Goal: Information Seeking & Learning: Check status

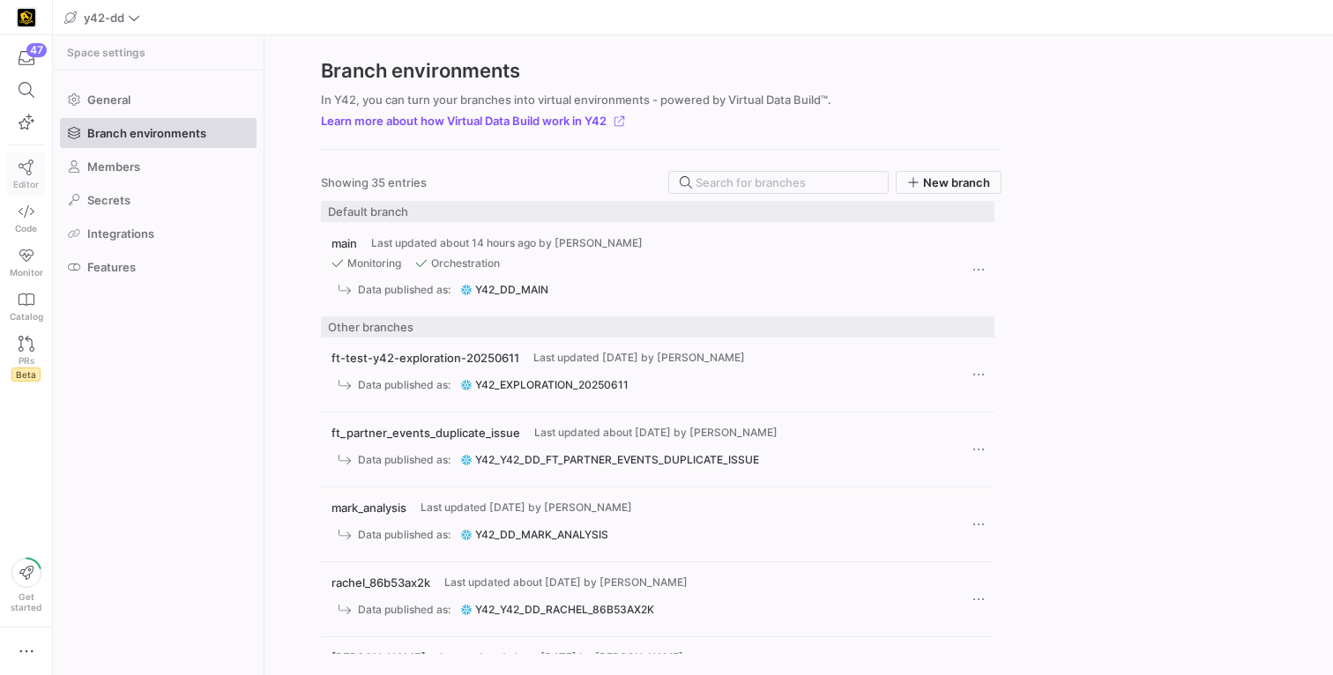
click at [26, 174] on icon at bounding box center [26, 168] width 15 height 16
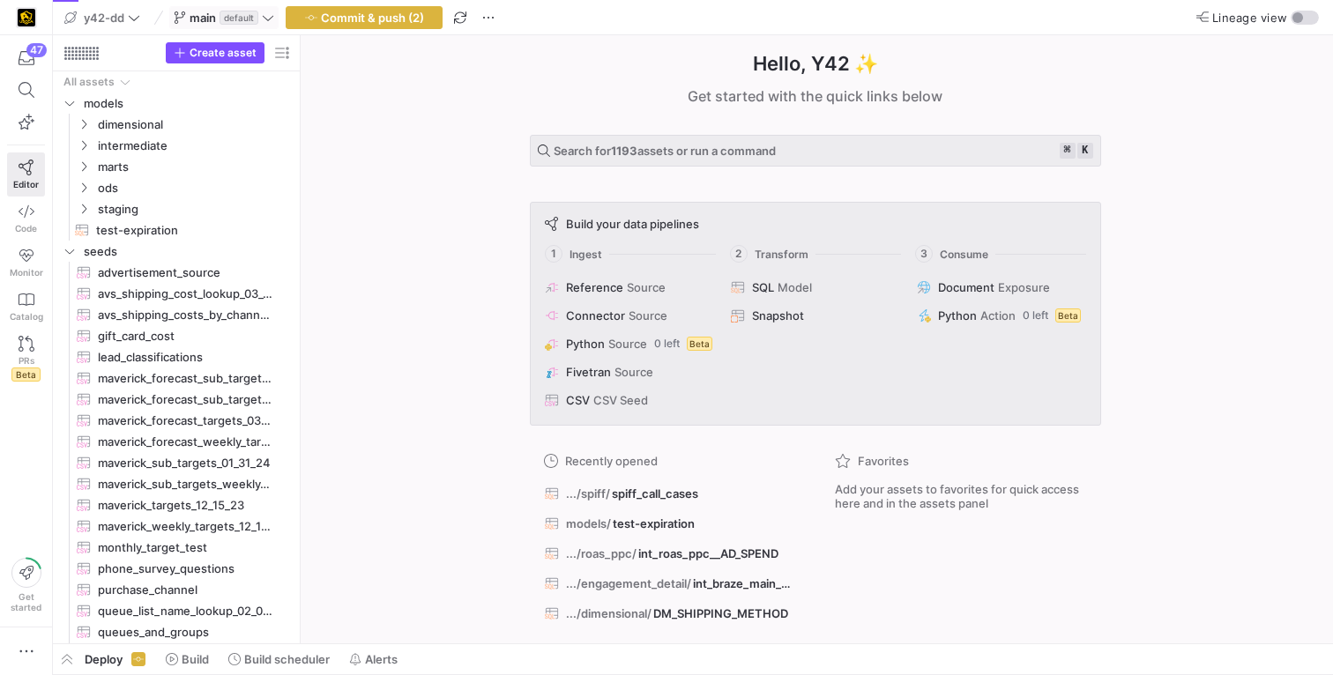
click at [178, 13] on icon at bounding box center [180, 17] width 11 height 12
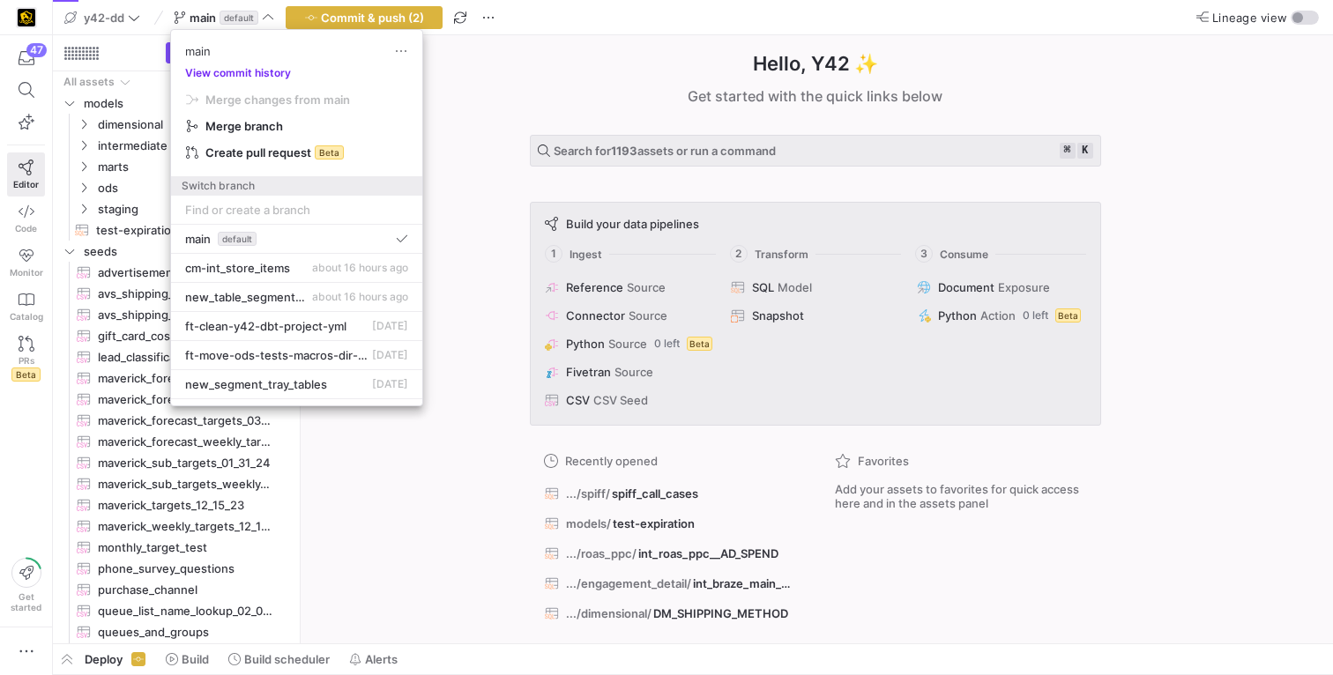
click at [229, 71] on button "View commit history" at bounding box center [238, 73] width 134 height 12
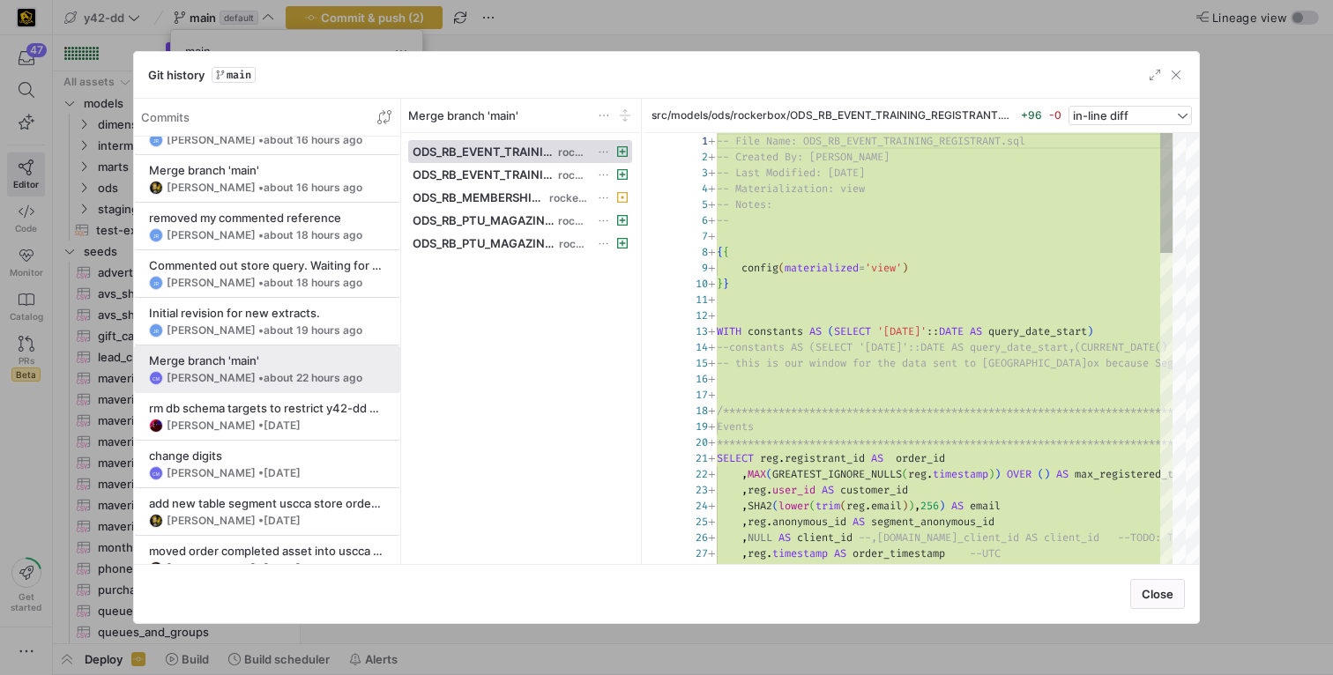
scroll to position [223, 0]
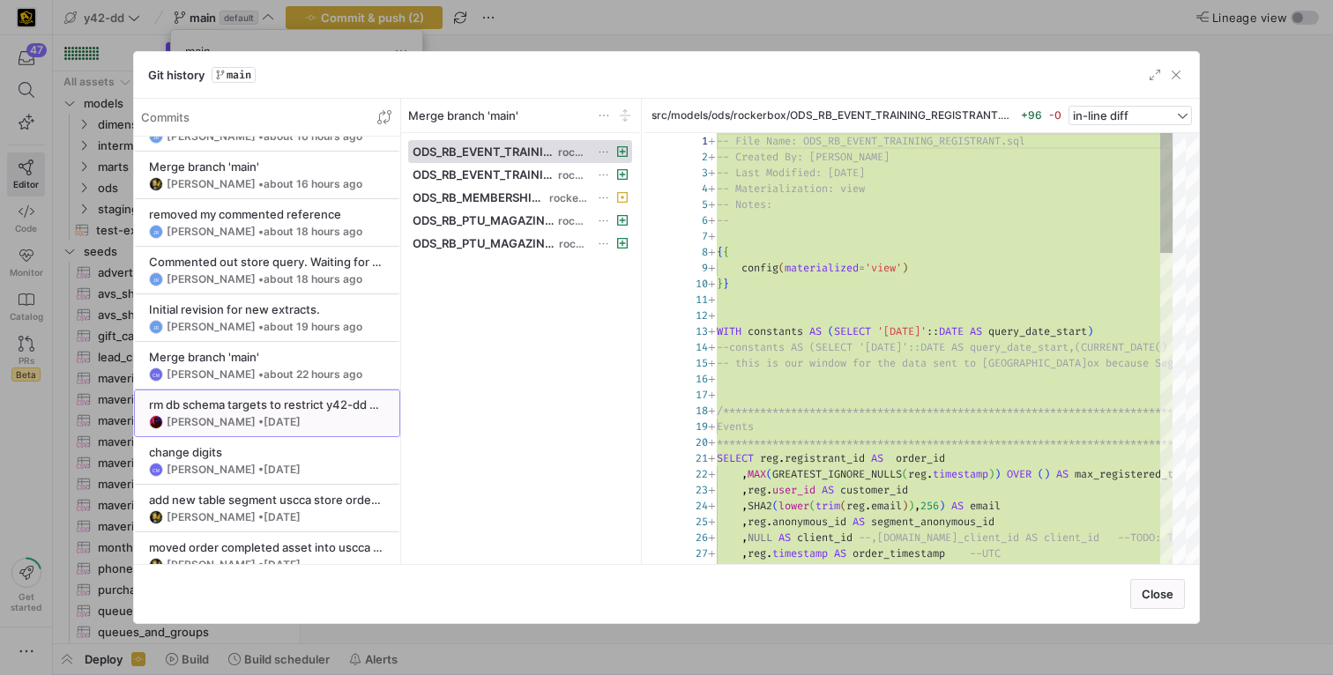
click at [264, 415] on span "[DATE]" at bounding box center [282, 421] width 37 height 13
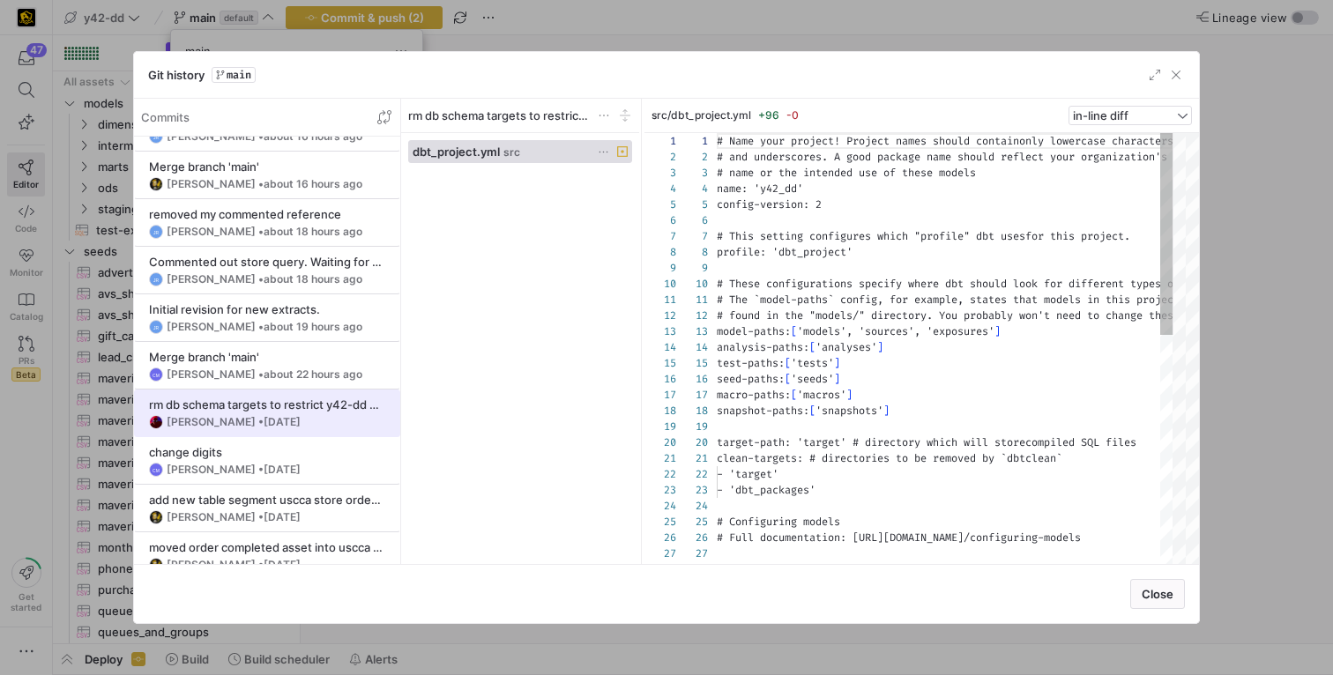
scroll to position [159, 0]
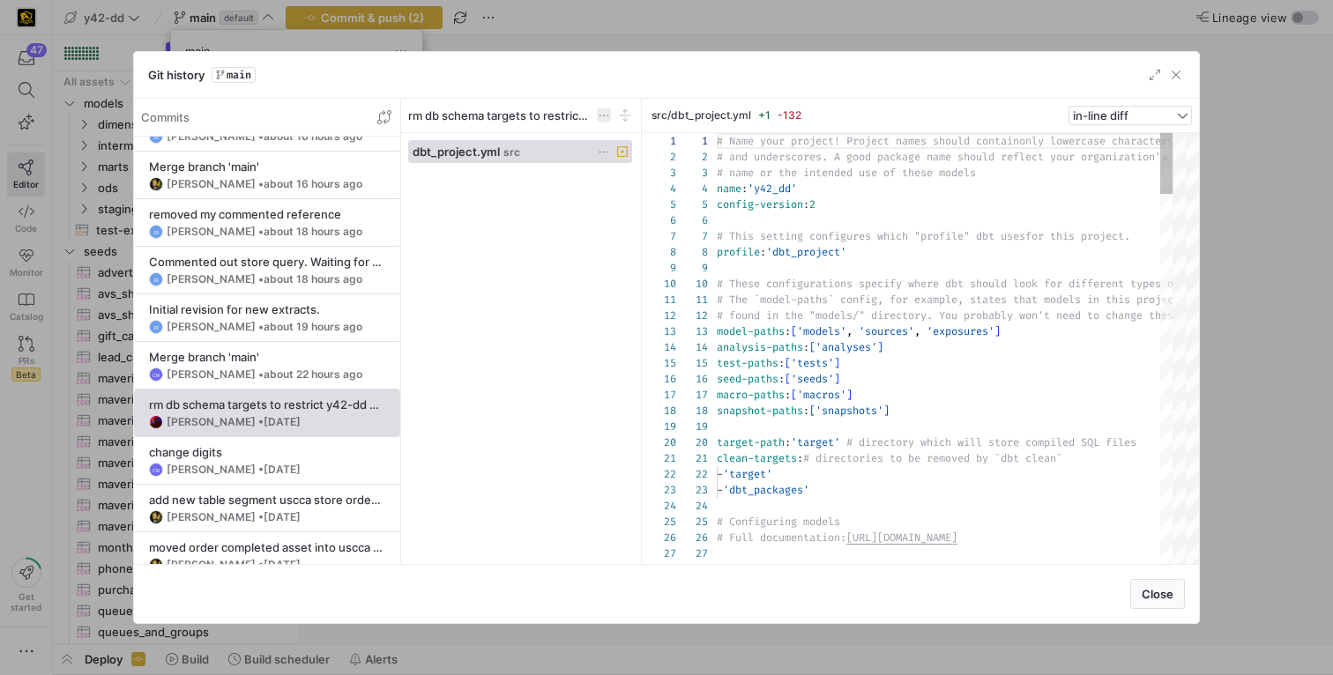
click at [597, 117] on span at bounding box center [604, 115] width 14 height 14
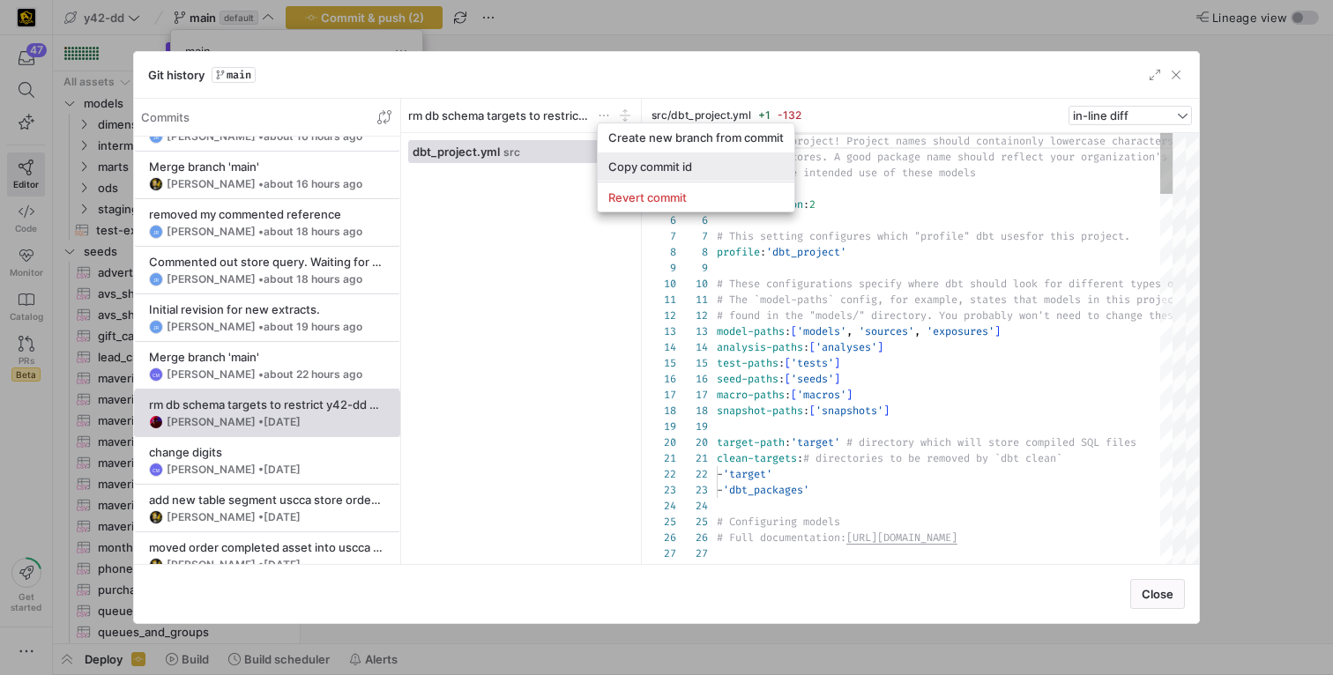
click at [638, 175] on button "Copy commit id" at bounding box center [696, 167] width 197 height 28
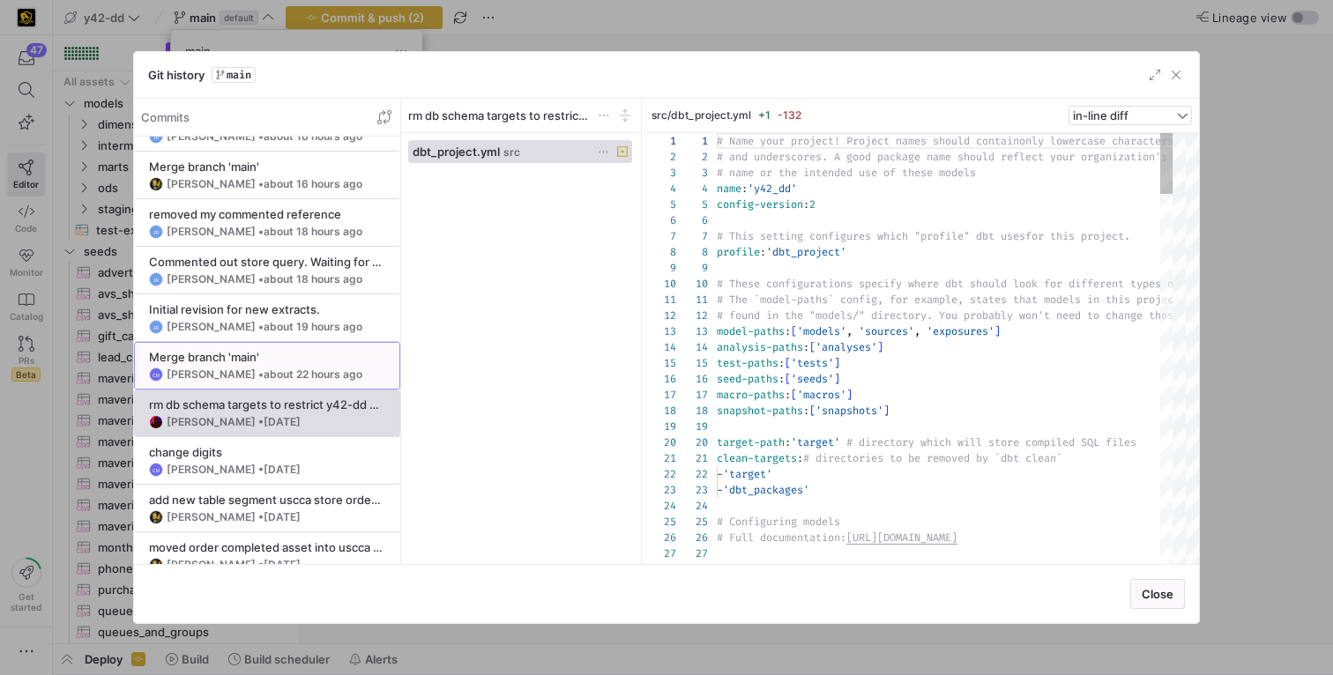
click at [287, 371] on span "about 22 hours ago" at bounding box center [313, 374] width 99 height 13
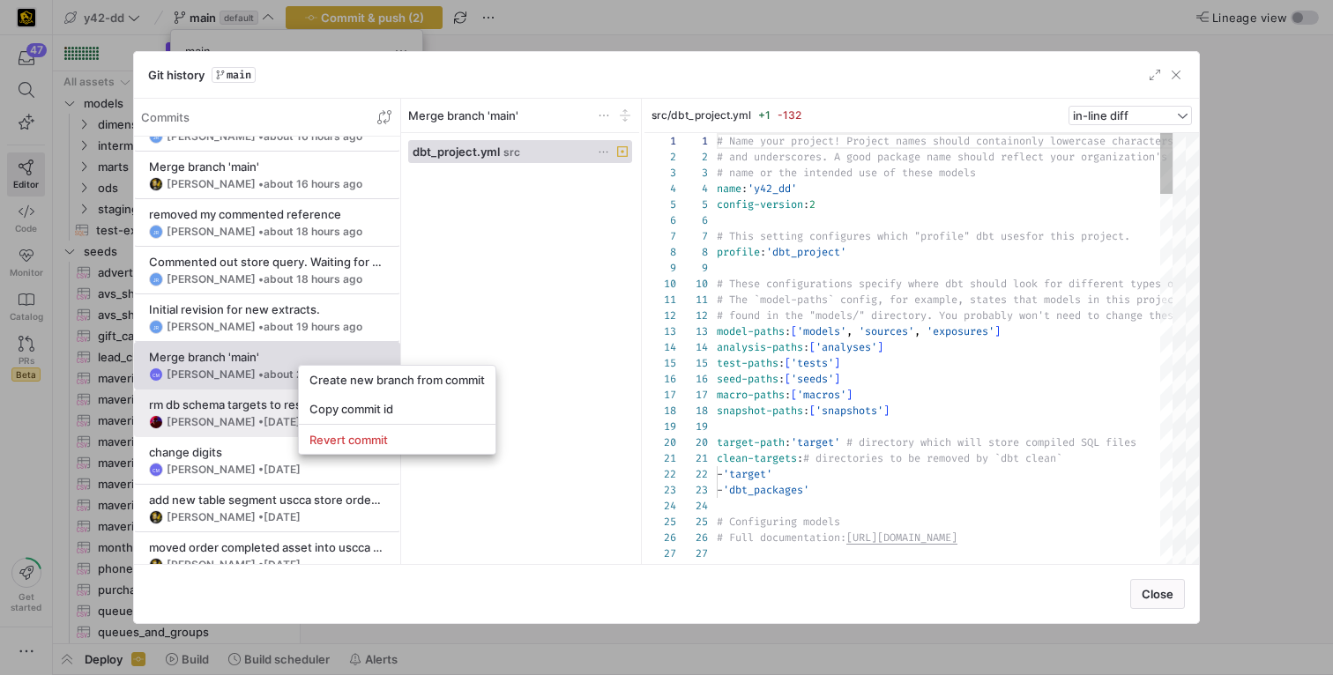
click at [337, 406] on span "Copy commit id" at bounding box center [397, 409] width 175 height 14
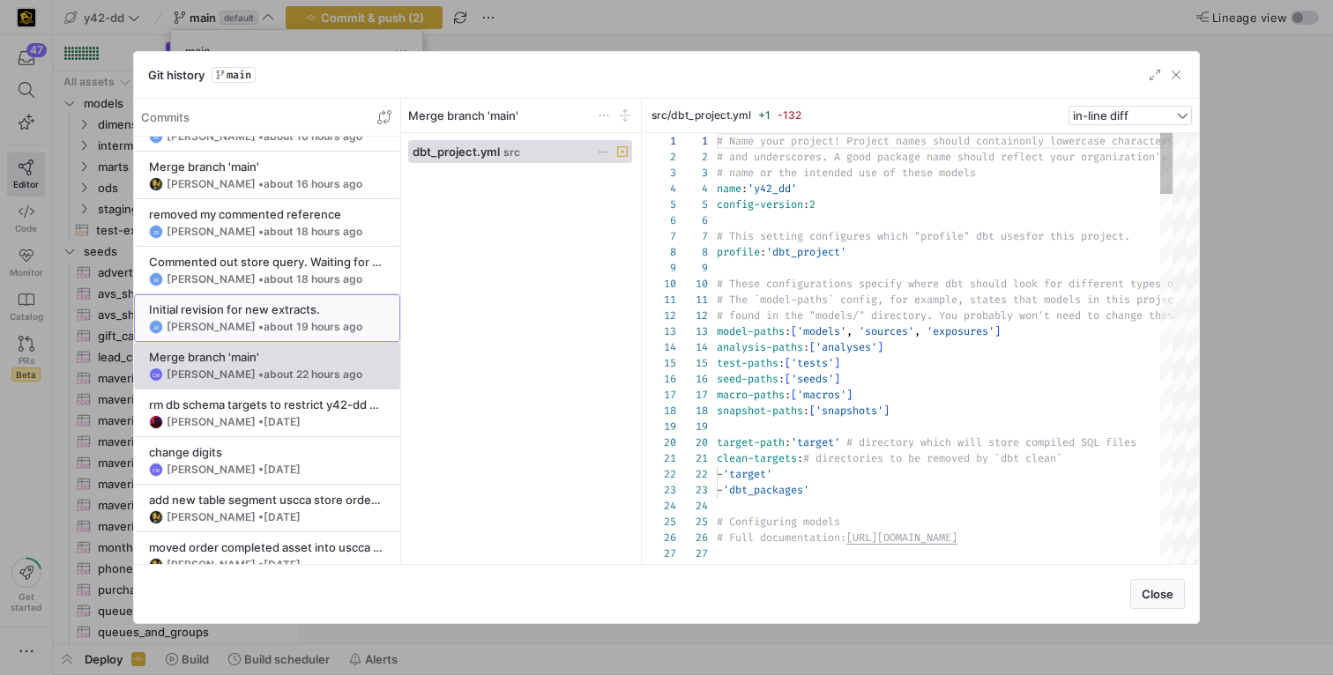
click at [264, 323] on span "about 19 hours ago" at bounding box center [313, 326] width 99 height 13
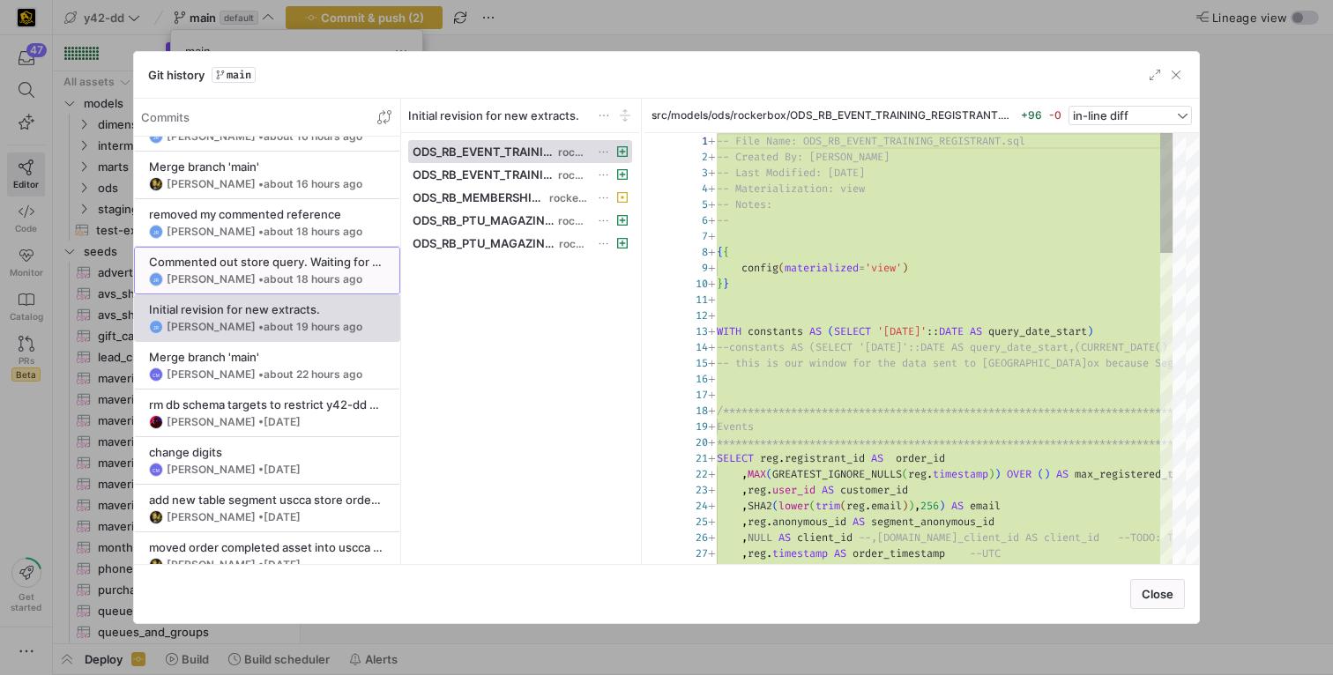
click at [243, 272] on div "JR [PERSON_NAME] • about 18 hours ago" at bounding box center [267, 279] width 236 height 14
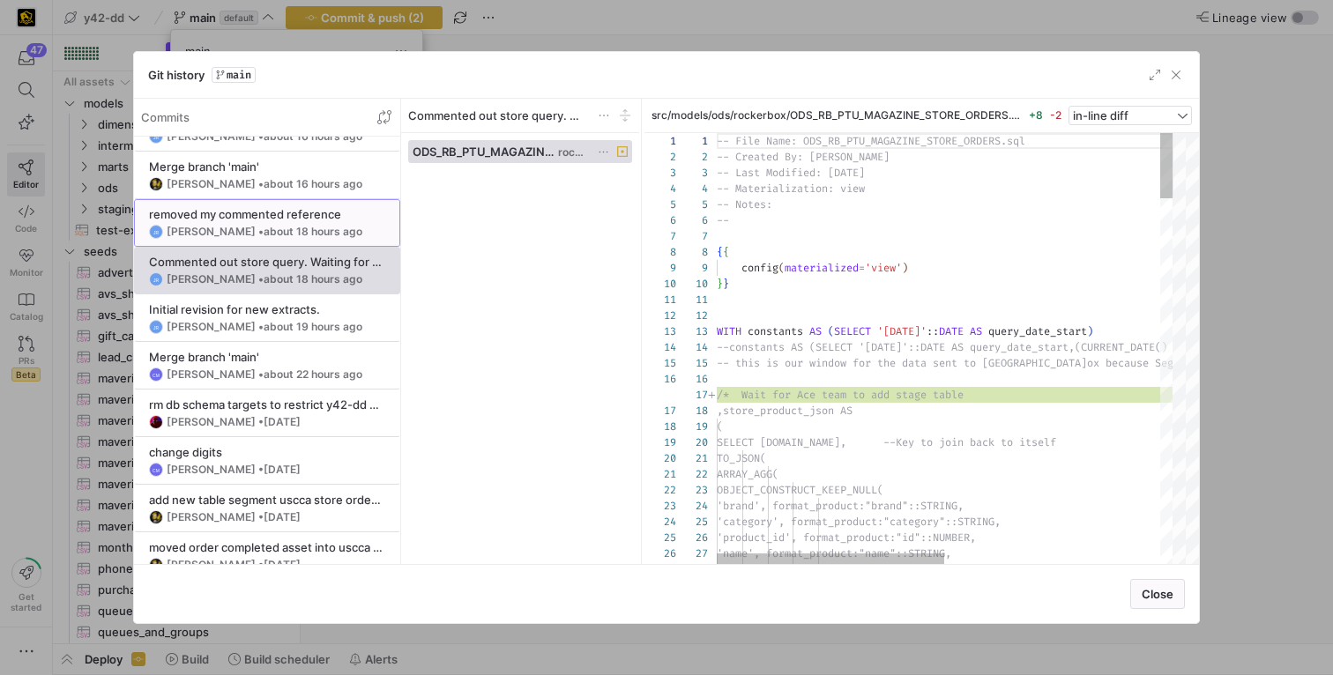
click at [266, 230] on span "about 18 hours ago" at bounding box center [313, 231] width 99 height 13
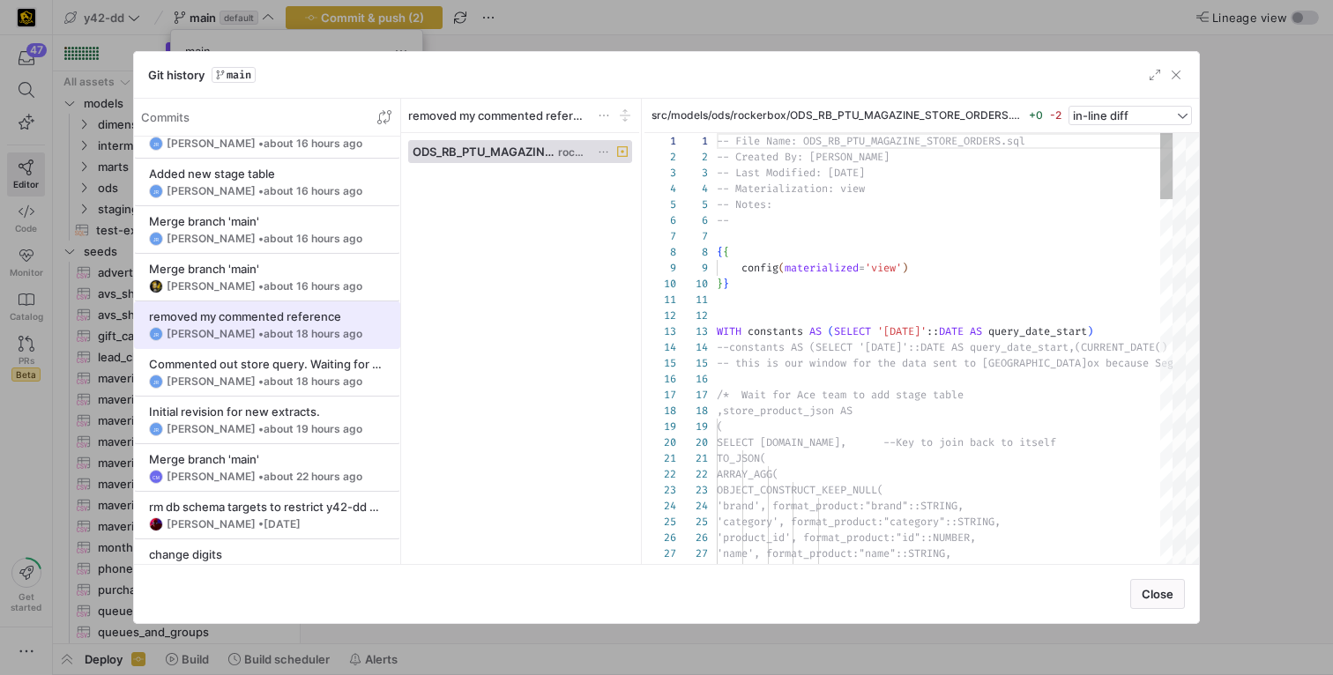
scroll to position [120, 0]
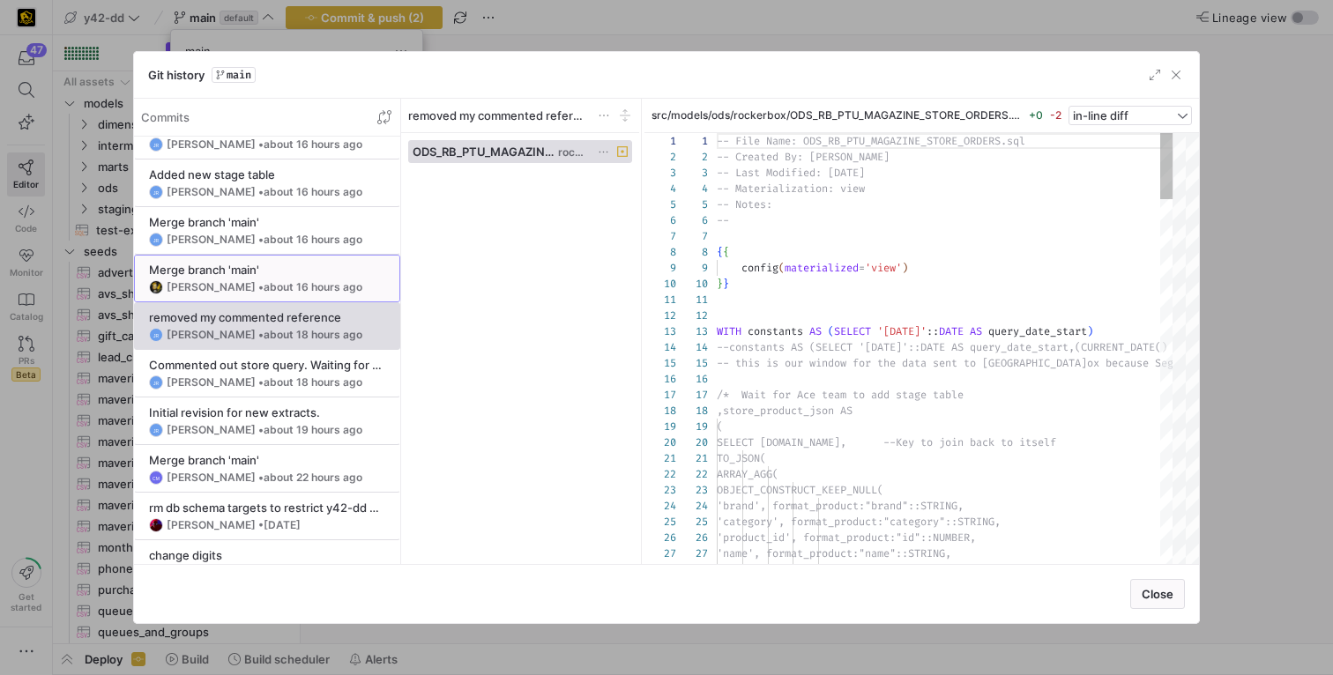
click at [249, 272] on div "Merge branch 'main'" at bounding box center [267, 270] width 236 height 14
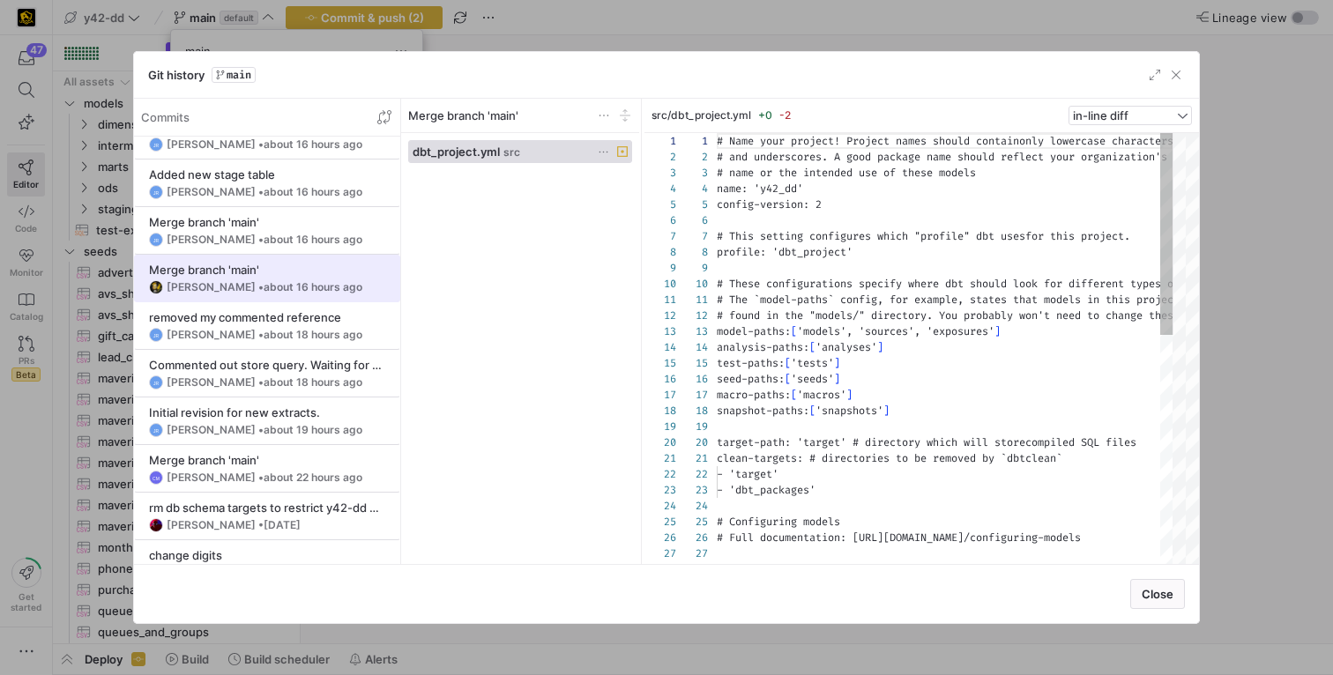
scroll to position [159, 0]
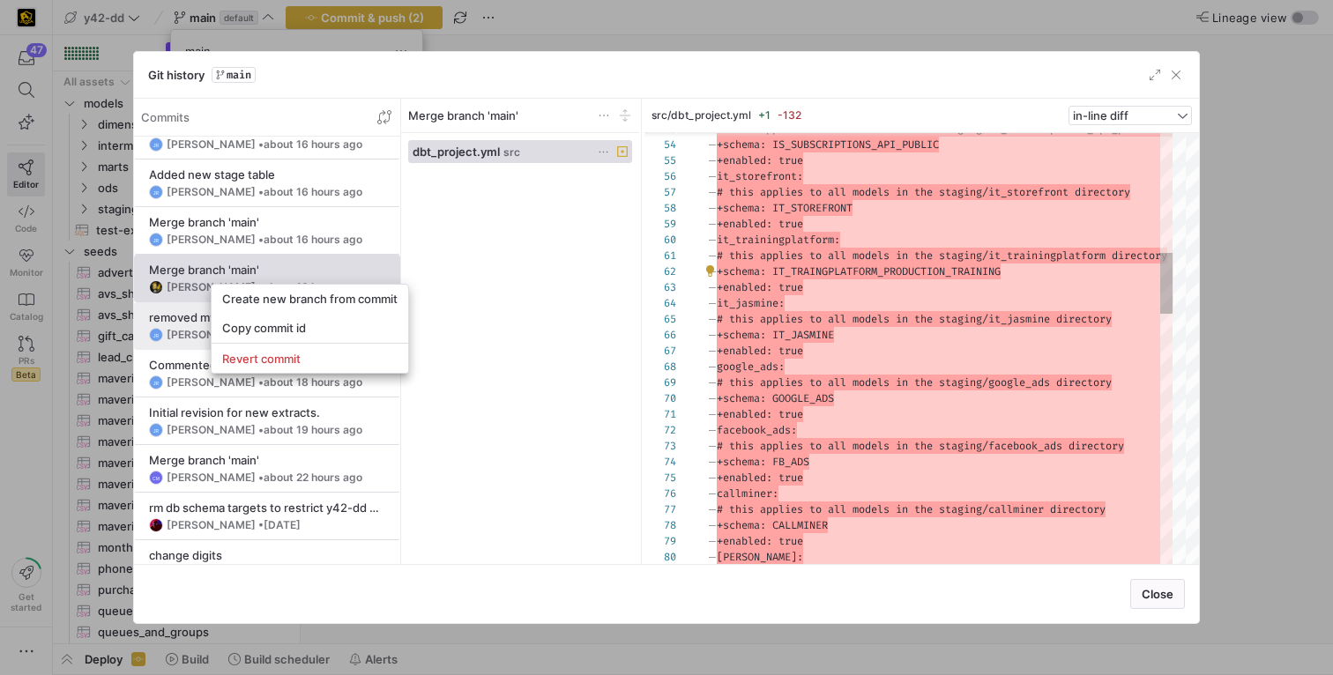
click at [250, 325] on span "Copy commit id" at bounding box center [309, 328] width 175 height 14
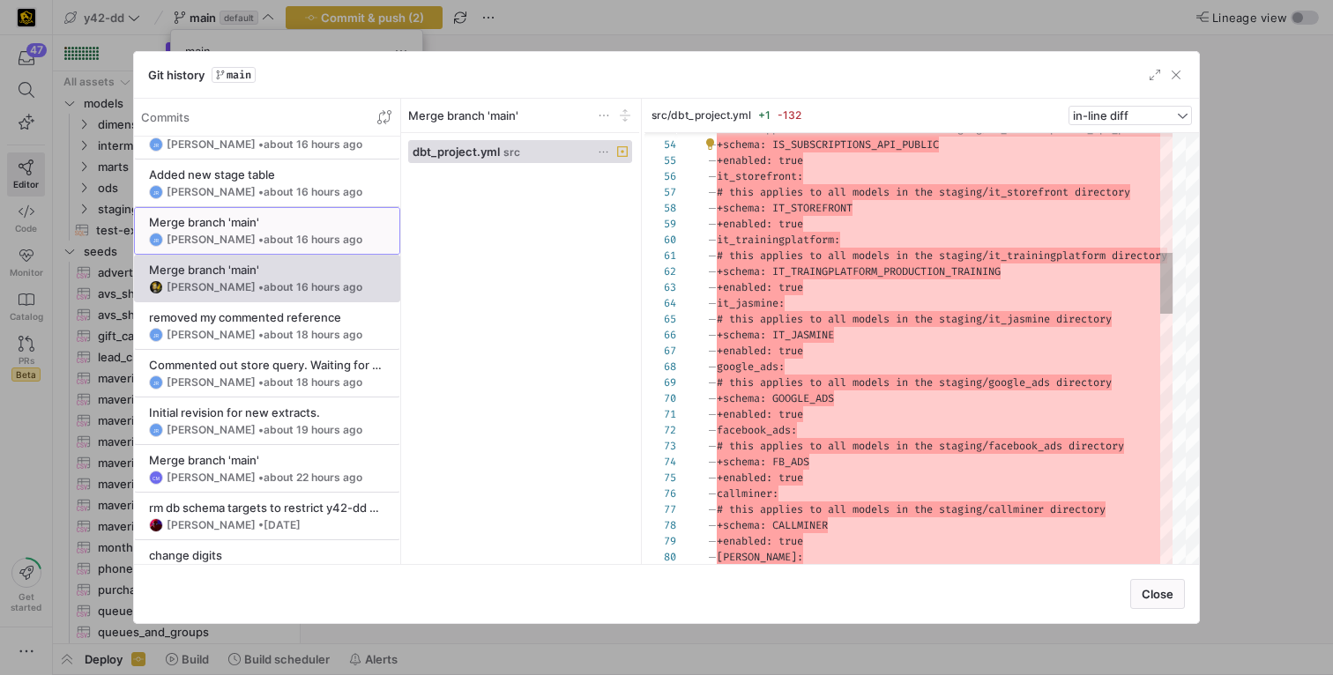
click at [224, 236] on div "[PERSON_NAME] • about 16 hours ago" at bounding box center [265, 240] width 196 height 12
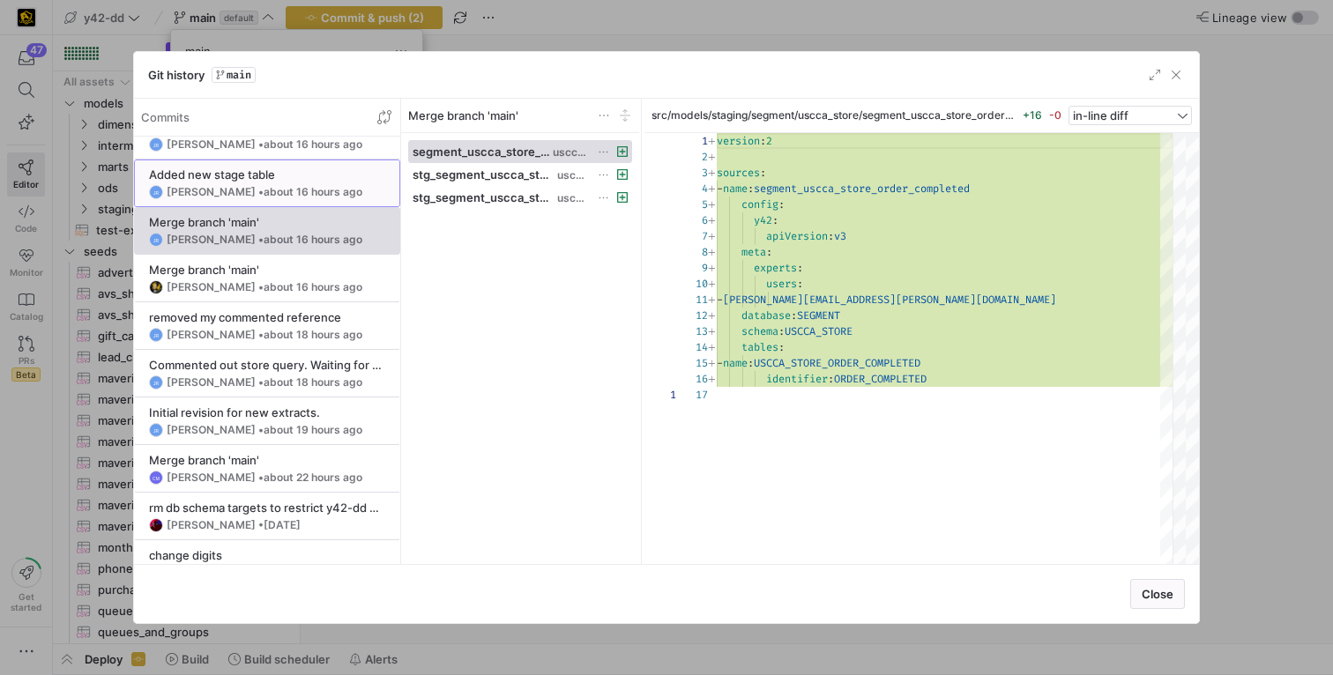
click at [251, 205] on span at bounding box center [267, 183] width 265 height 46
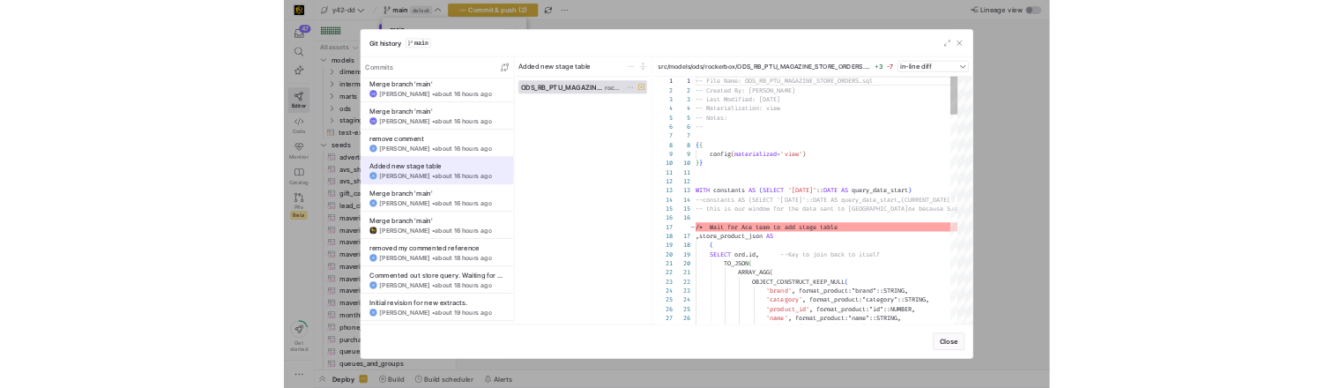
scroll to position [0, 0]
